Goal: Transaction & Acquisition: Obtain resource

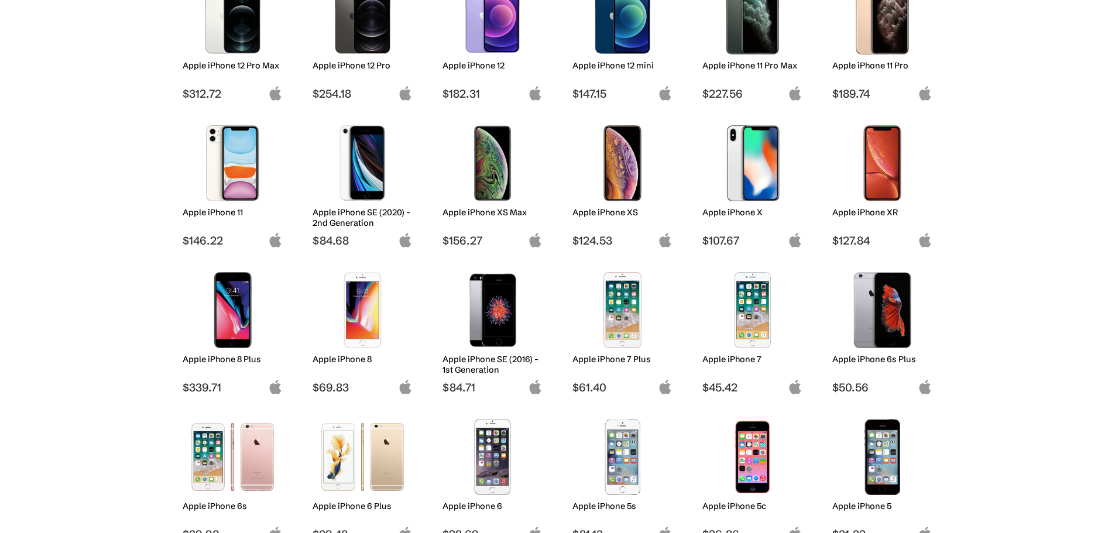
scroll to position [644, 0]
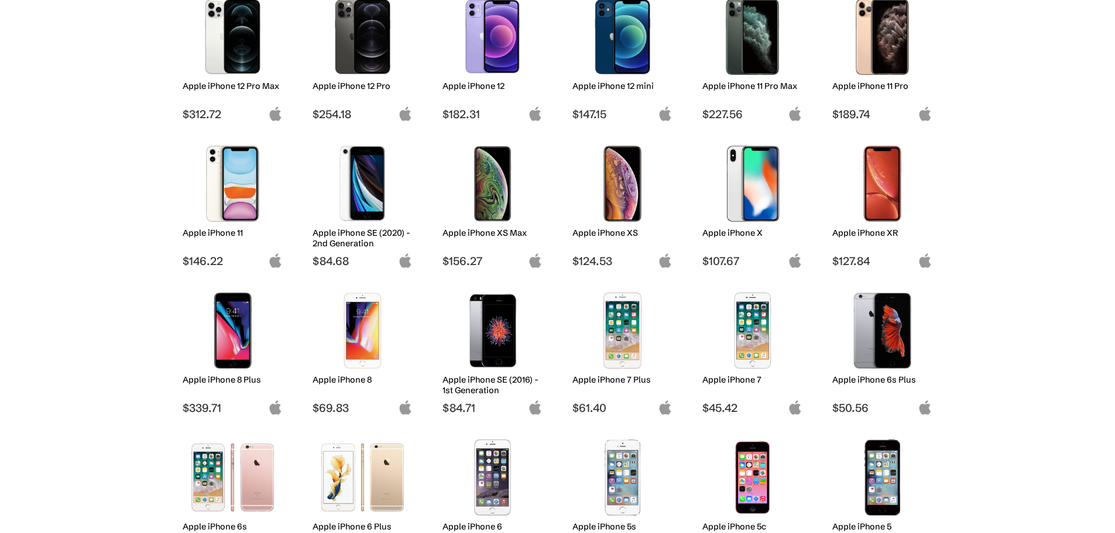
click at [742, 208] on img at bounding box center [752, 184] width 82 height 76
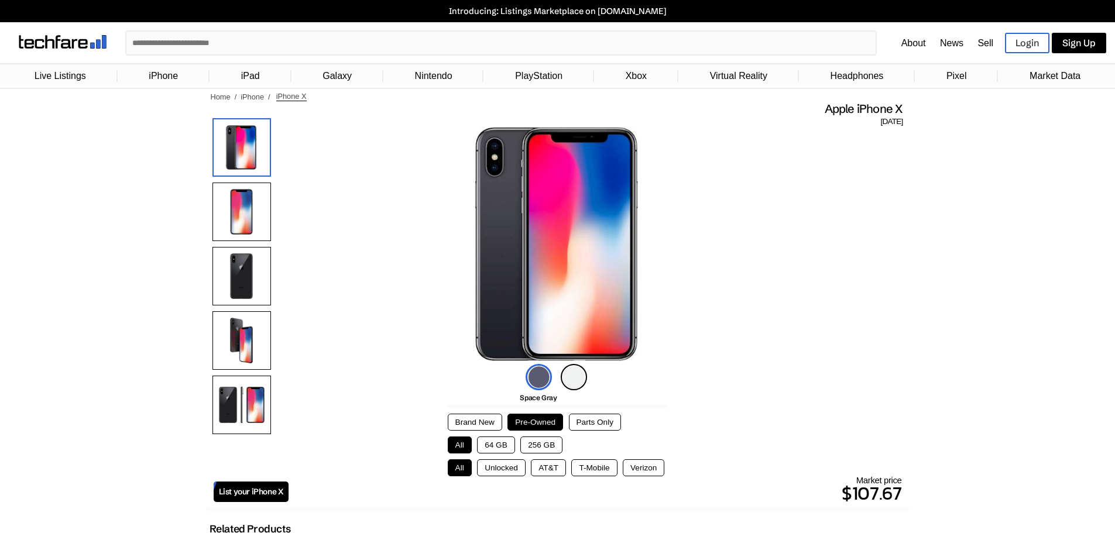
click at [573, 370] on img at bounding box center [573, 377] width 26 height 26
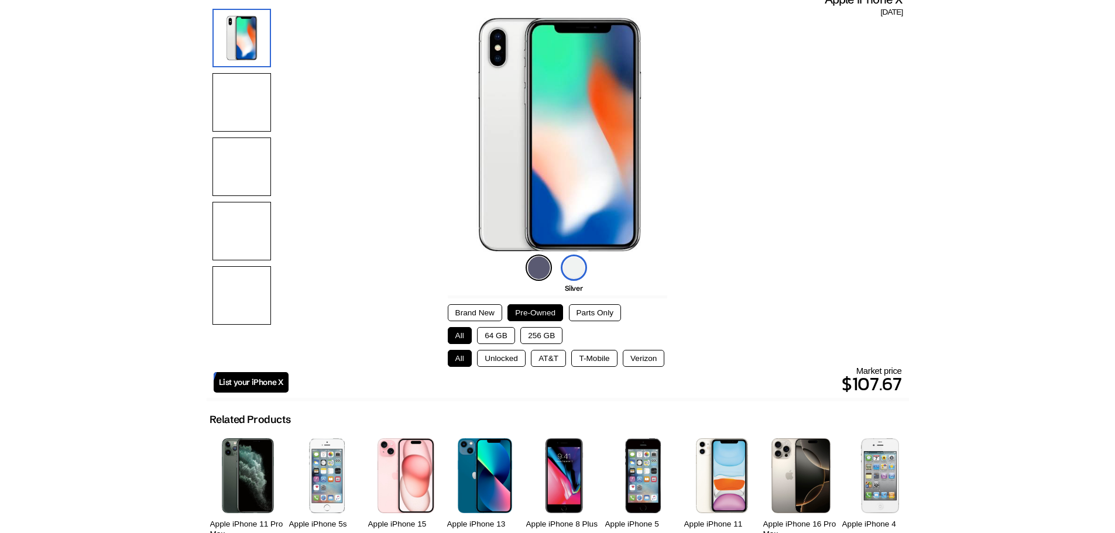
scroll to position [59, 0]
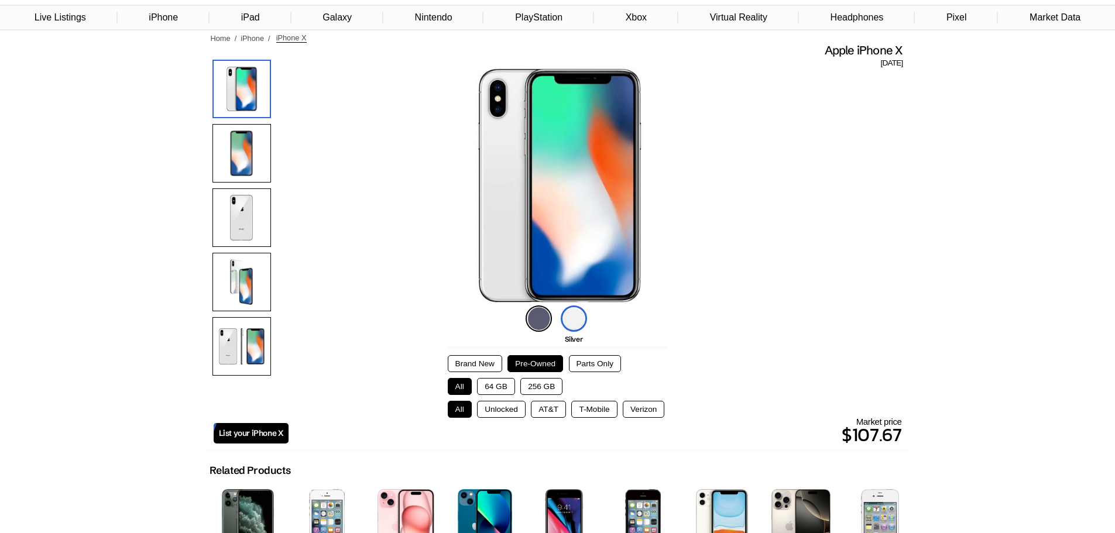
click at [589, 362] on button "Parts Only" at bounding box center [595, 363] width 52 height 17
click at [532, 366] on button "Pre-Owned" at bounding box center [535, 363] width 56 height 17
click at [498, 384] on button "64 GB" at bounding box center [496, 386] width 38 height 17
click at [508, 405] on button "Unlocked" at bounding box center [501, 409] width 49 height 17
click at [547, 404] on button "AT&T" at bounding box center [548, 409] width 35 height 17
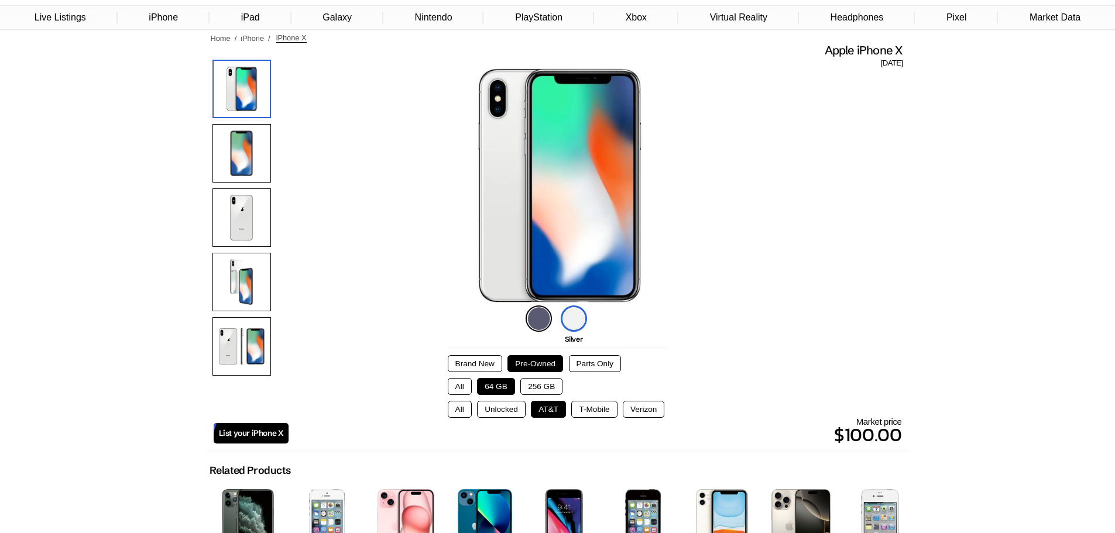
click at [584, 405] on button "T-Mobile" at bounding box center [594, 409] width 46 height 17
click at [638, 409] on button "Verizon" at bounding box center [643, 409] width 42 height 17
click at [555, 408] on button "AT&T" at bounding box center [548, 409] width 35 height 17
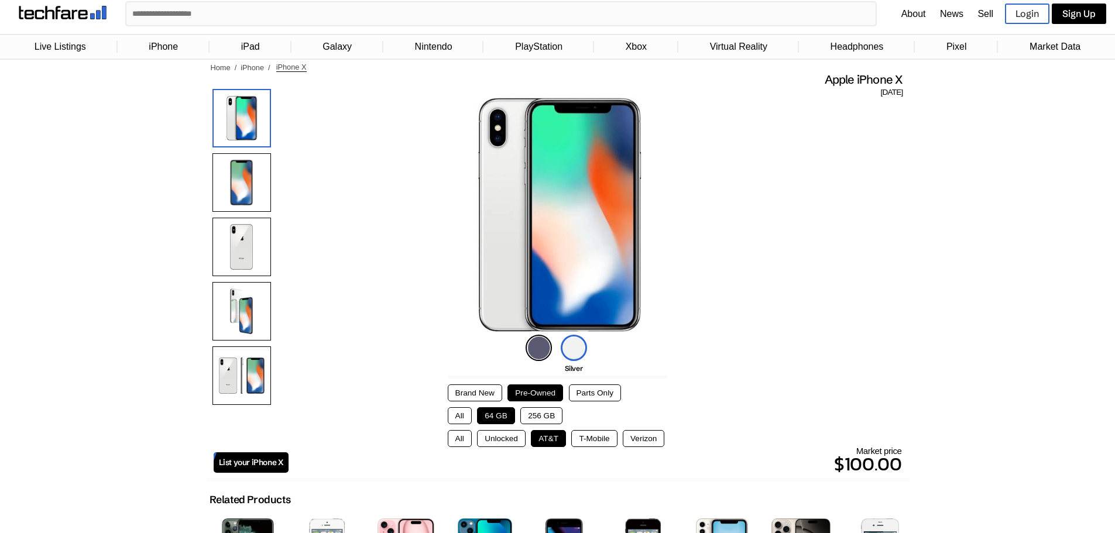
scroll to position [0, 0]
